Goal: Find contact information: Find contact information

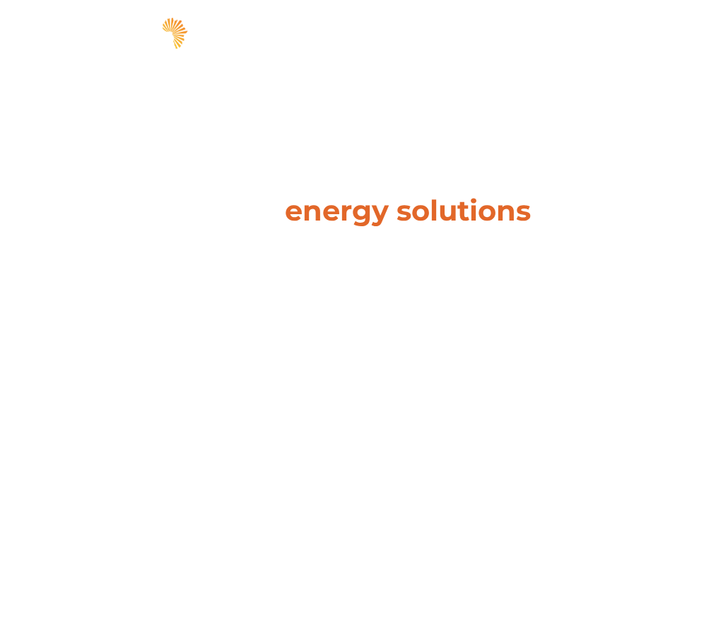
click at [624, 46] on span "hello" at bounding box center [629, 35] width 21 height 21
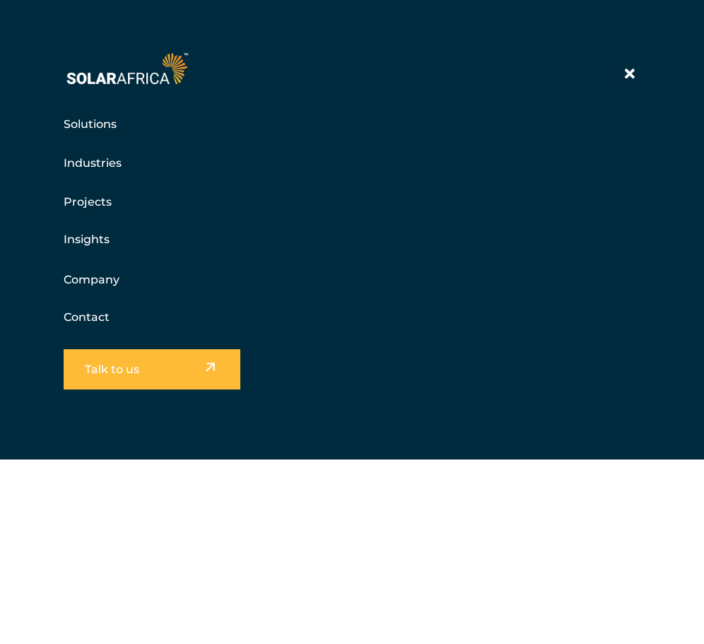
click at [75, 317] on link "Contact" at bounding box center [87, 316] width 46 height 13
click at [86, 317] on link "Contact" at bounding box center [87, 316] width 46 height 13
click at [64, 314] on link "Contact" at bounding box center [87, 316] width 46 height 13
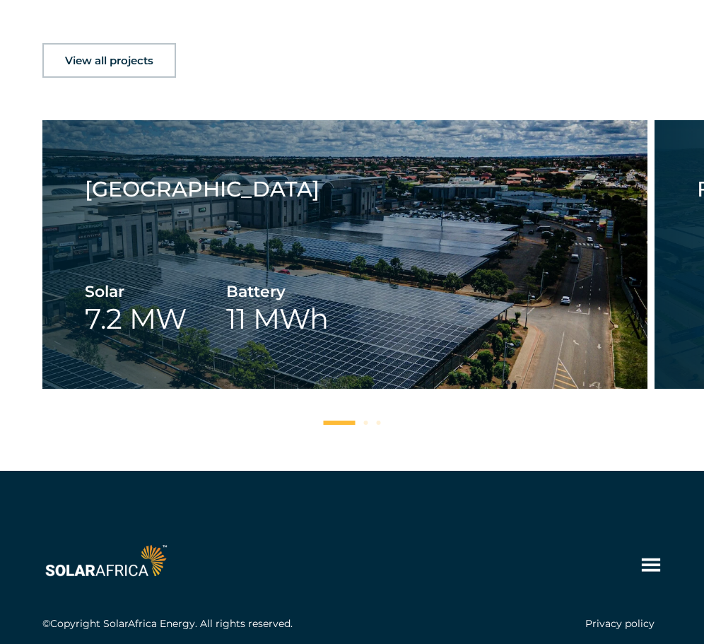
scroll to position [2286, 0]
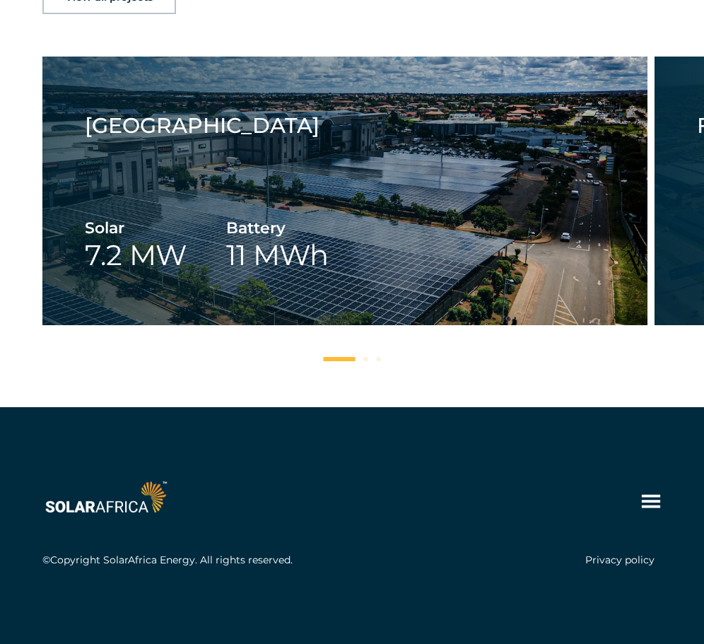
click at [646, 492] on icon at bounding box center [650, 500] width 21 height 21
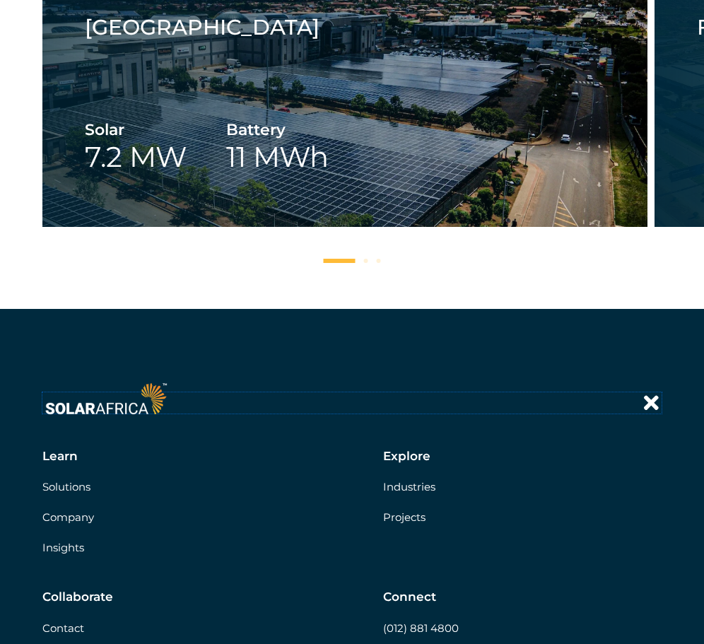
scroll to position [2604, 0]
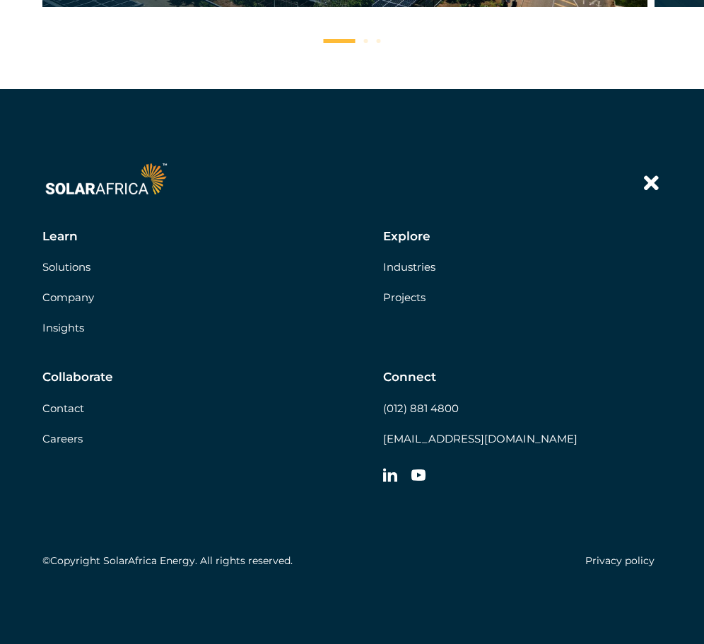
click at [71, 409] on link "Contact" at bounding box center [63, 407] width 42 height 13
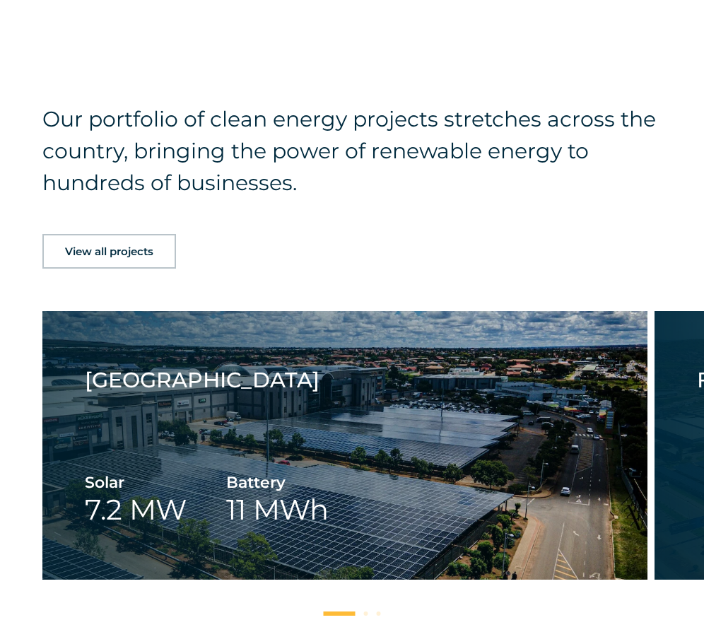
scroll to position [2286, 0]
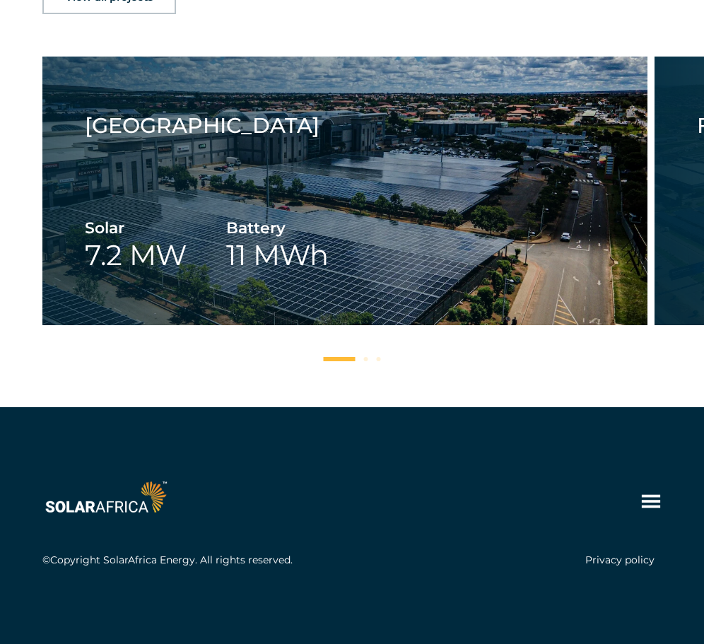
click at [650, 510] on icon at bounding box center [650, 500] width 21 height 21
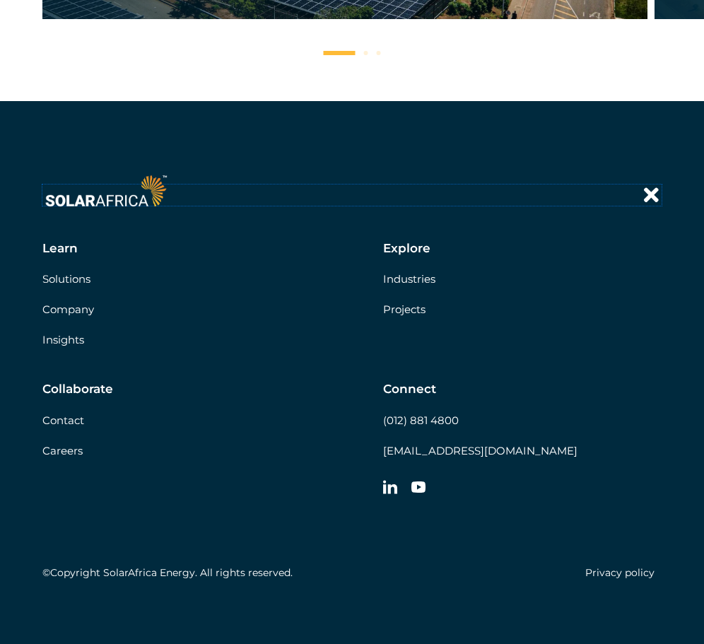
scroll to position [2604, 0]
